Goal: Task Accomplishment & Management: Manage account settings

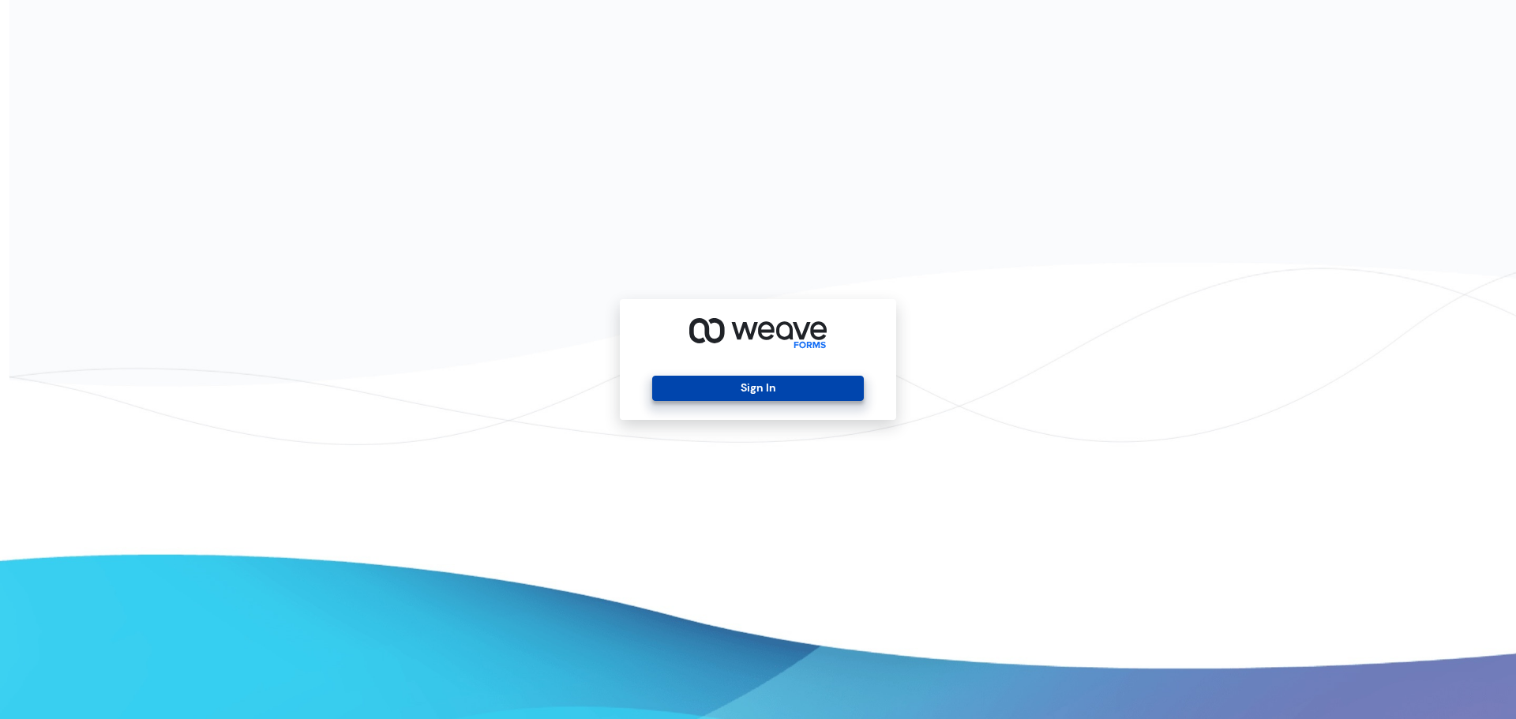
click at [779, 386] on button "Sign In" at bounding box center [757, 388] width 211 height 25
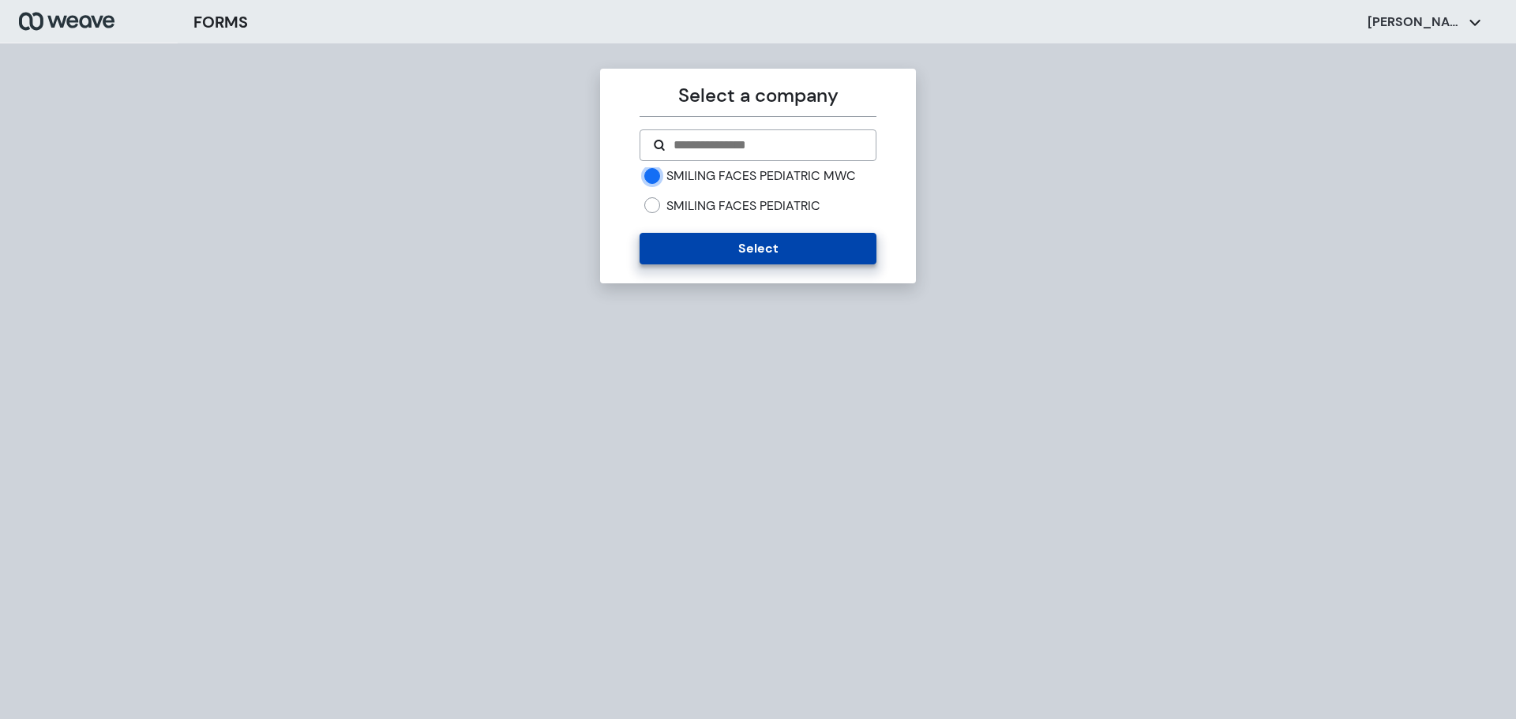
click at [759, 249] on button "Select" at bounding box center [758, 249] width 236 height 32
